Goal: Transaction & Acquisition: Download file/media

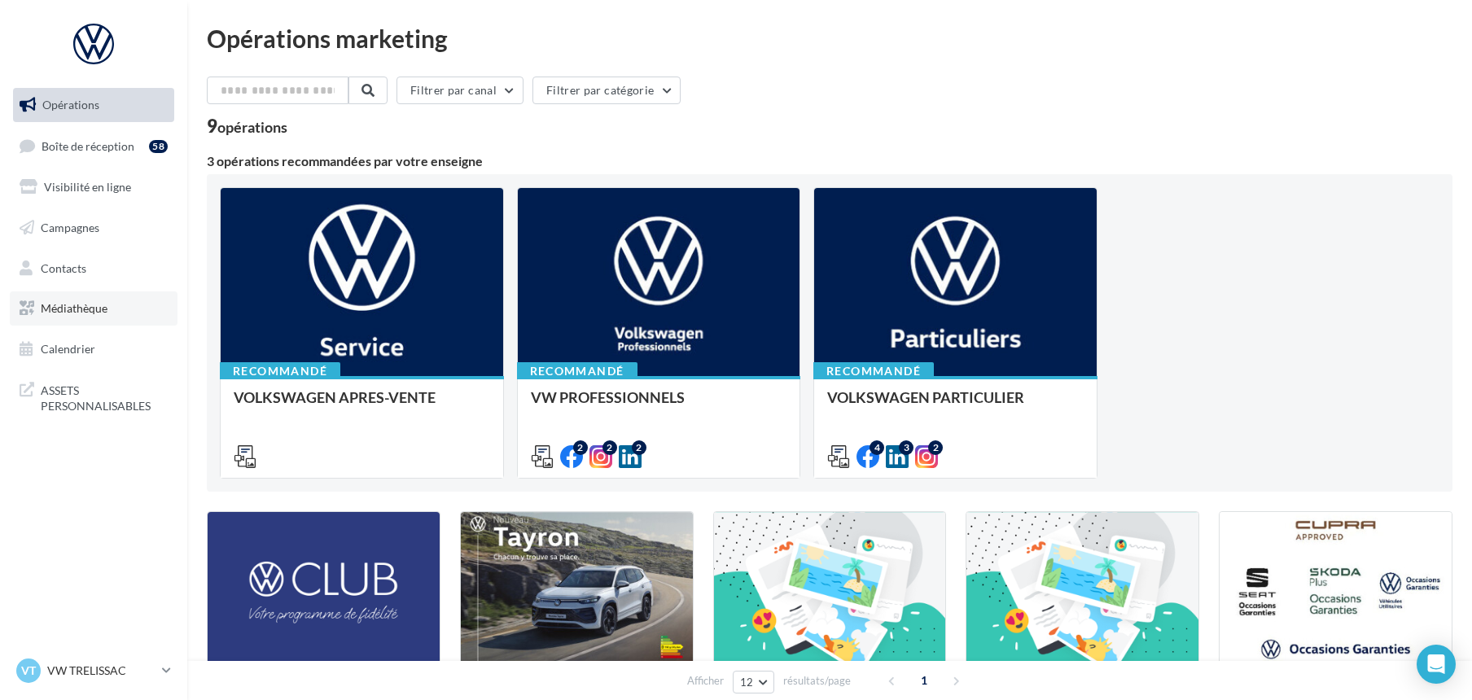
click at [122, 316] on link "Médiathèque" at bounding box center [94, 308] width 168 height 34
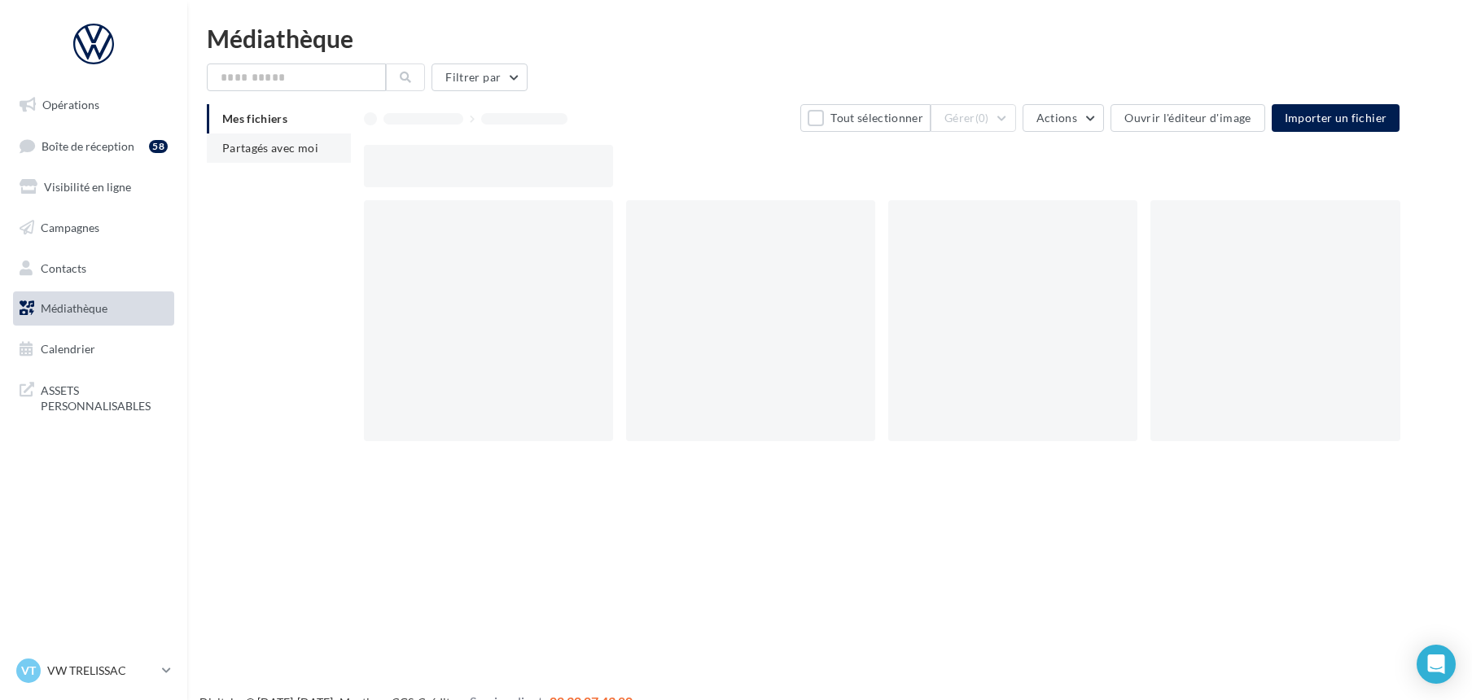
click at [252, 145] on span "Partagés avec moi" at bounding box center [270, 148] width 96 height 14
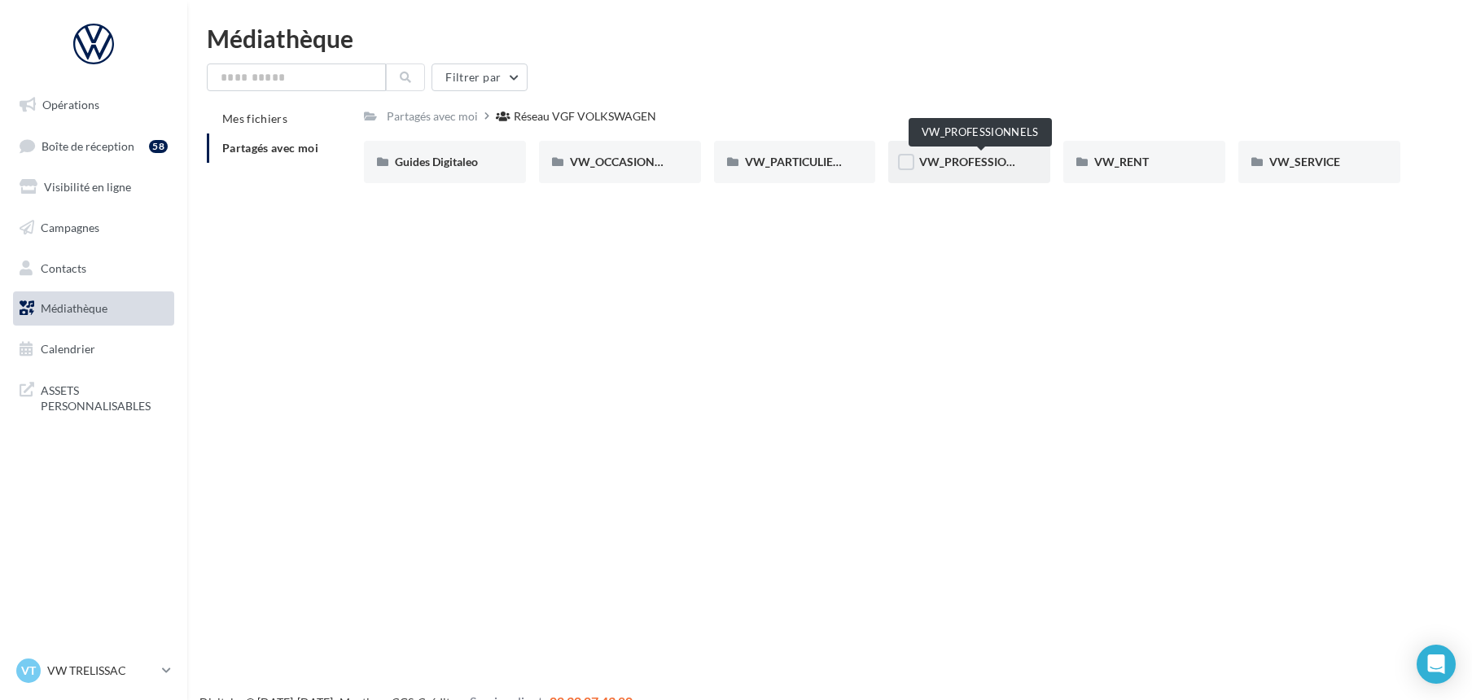
click at [932, 164] on span "VW_PROFESSIONNELS" at bounding box center [981, 162] width 124 height 14
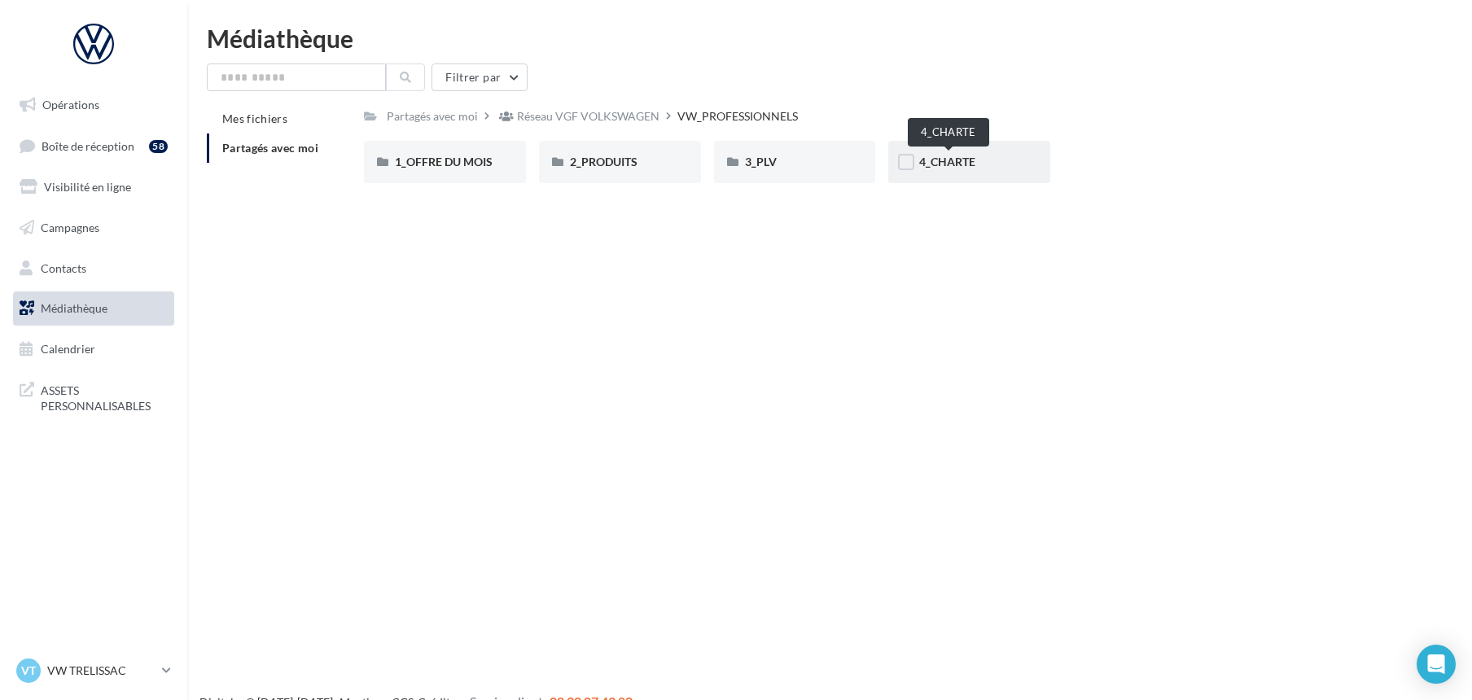
click at [942, 161] on span "4_CHARTE" at bounding box center [947, 162] width 56 height 14
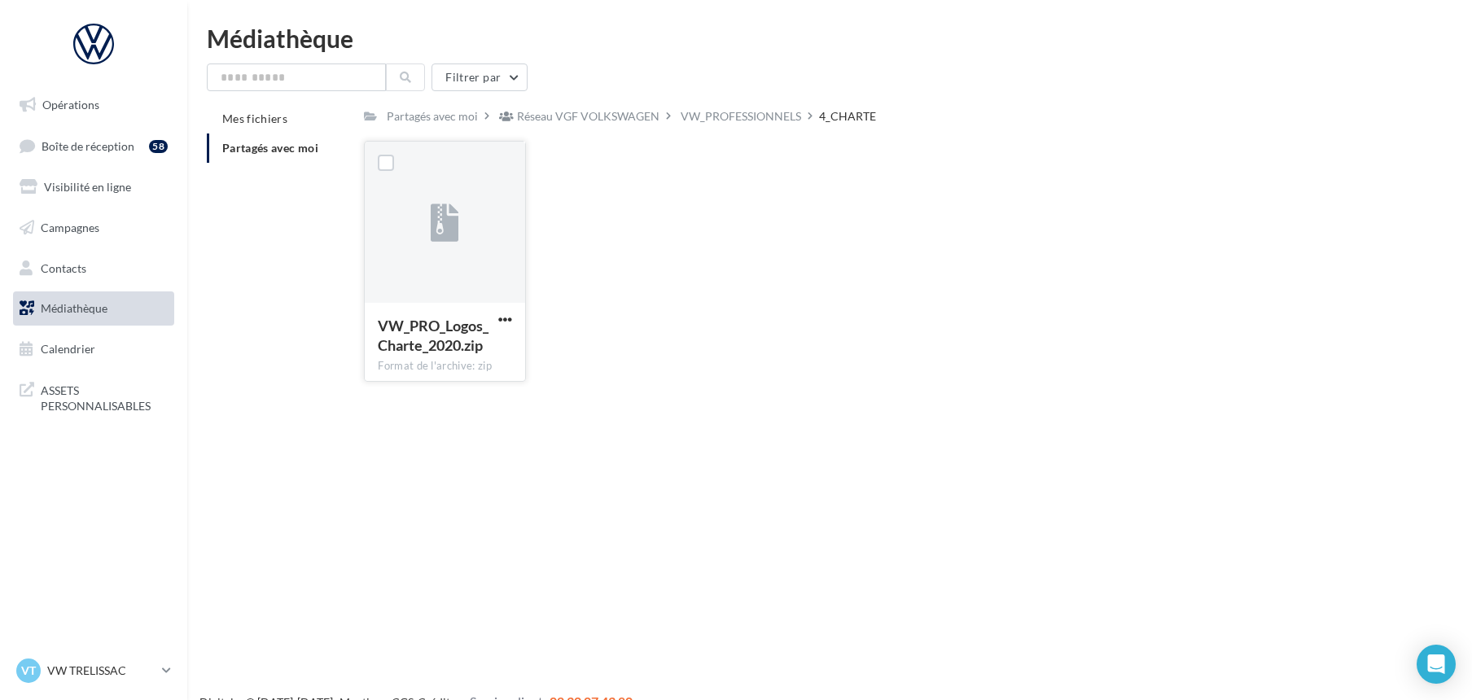
click at [466, 340] on span "VW_PRO_Logos_Charte_2020.zip" at bounding box center [433, 335] width 111 height 37
click at [498, 317] on span "button" at bounding box center [505, 320] width 14 height 14
click at [476, 343] on button "Télécharger" at bounding box center [433, 351] width 163 height 42
click at [112, 671] on p "VW TRELISSAC" at bounding box center [101, 671] width 108 height 16
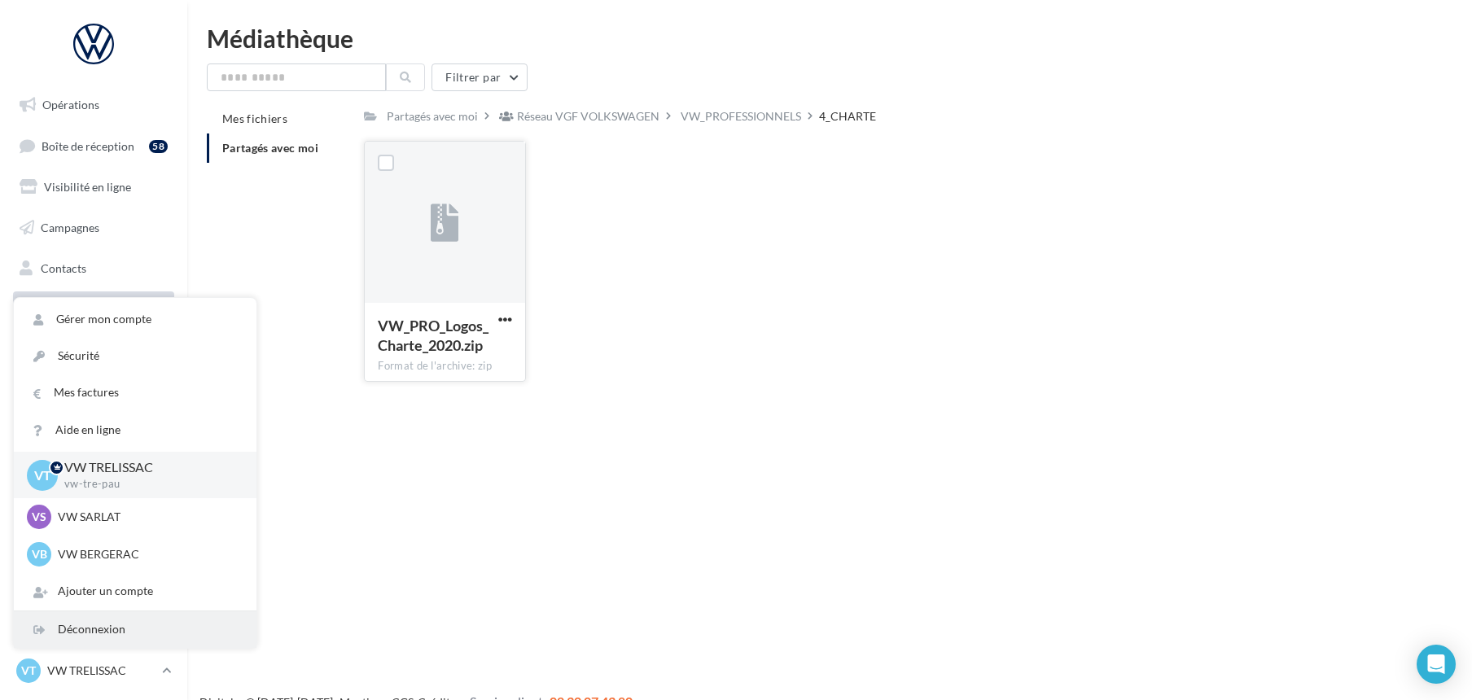
click at [116, 628] on div "Déconnexion" at bounding box center [135, 629] width 243 height 37
